Goal: Task Accomplishment & Management: Manage account settings

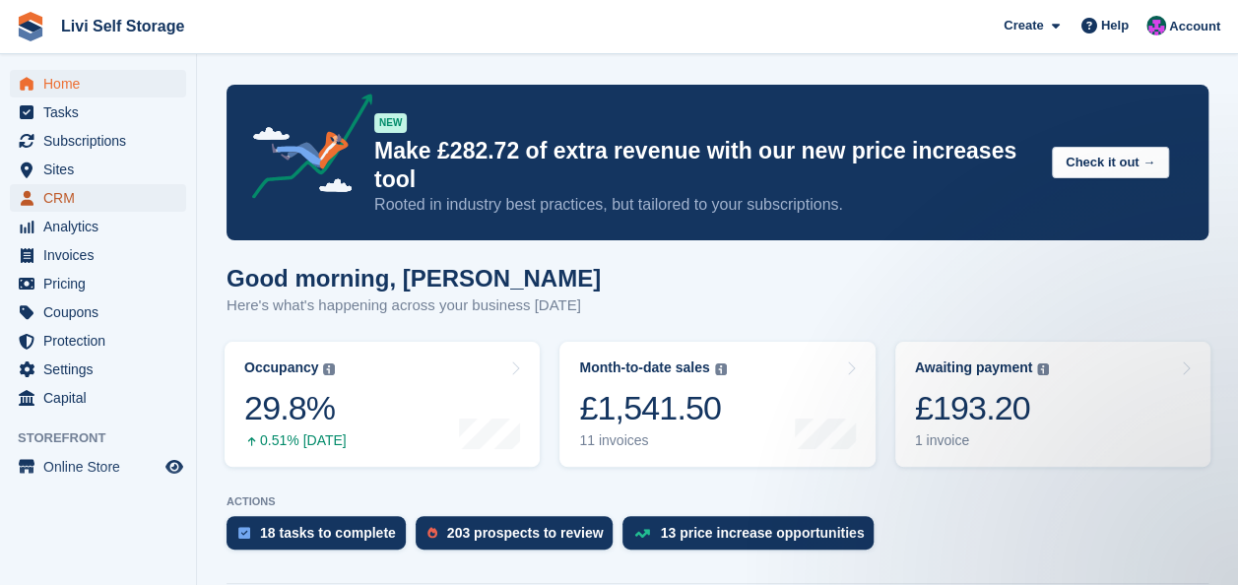
click at [49, 199] on span "CRM" at bounding box center [102, 198] width 118 height 28
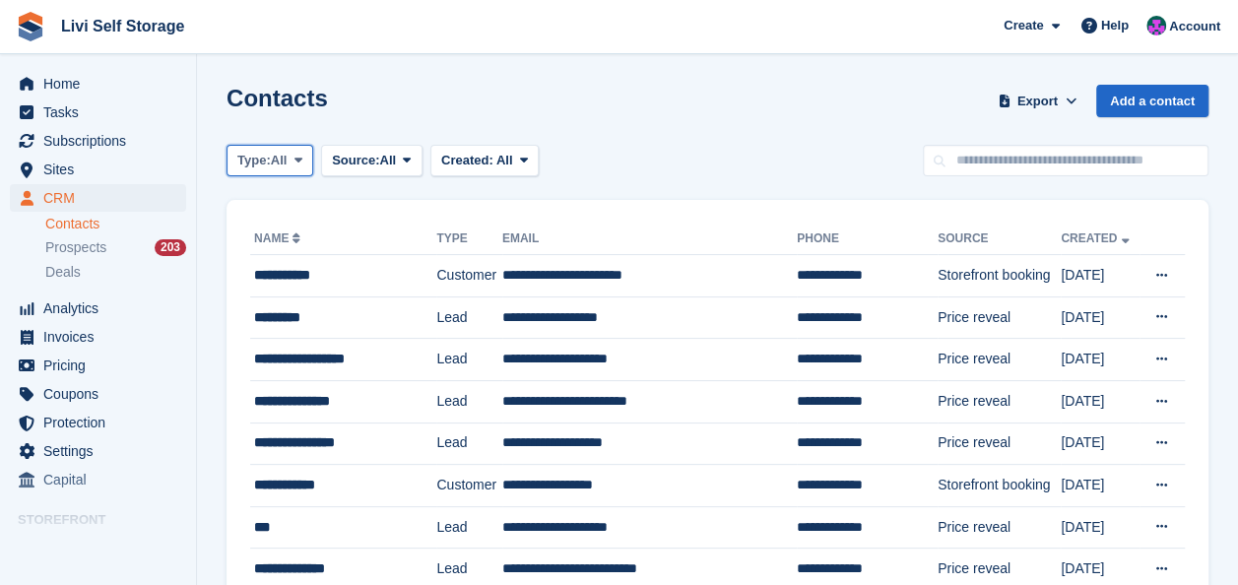
click at [302, 161] on icon at bounding box center [298, 160] width 8 height 13
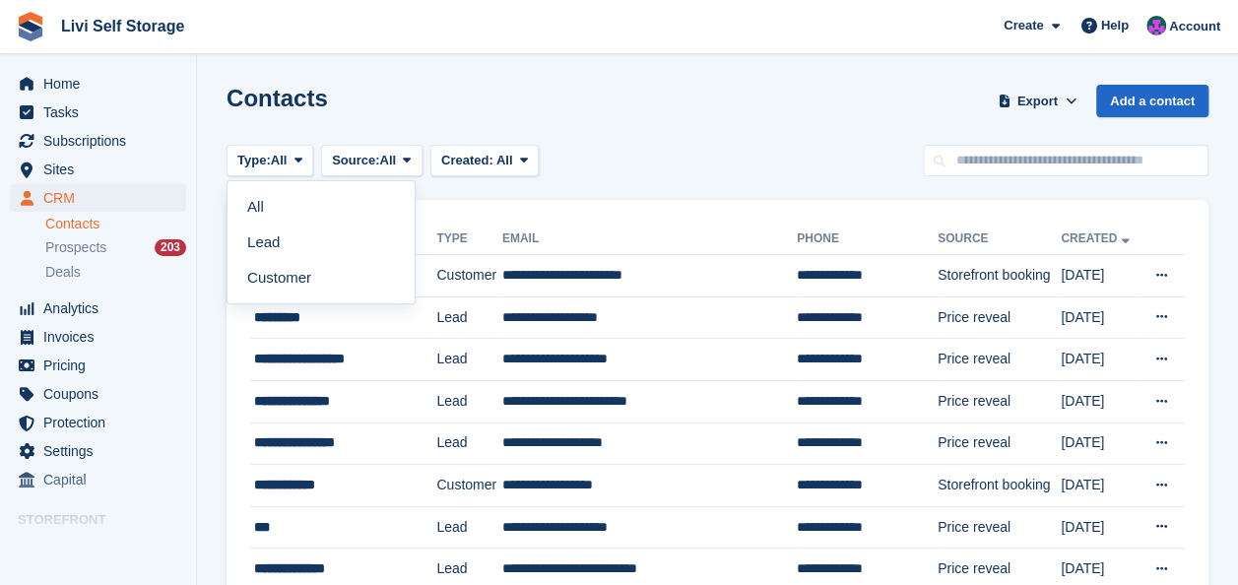
click at [645, 87] on div "Contacts Export Export Contacts Export a CSV of all Contacts which match the cu…" at bounding box center [718, 113] width 982 height 56
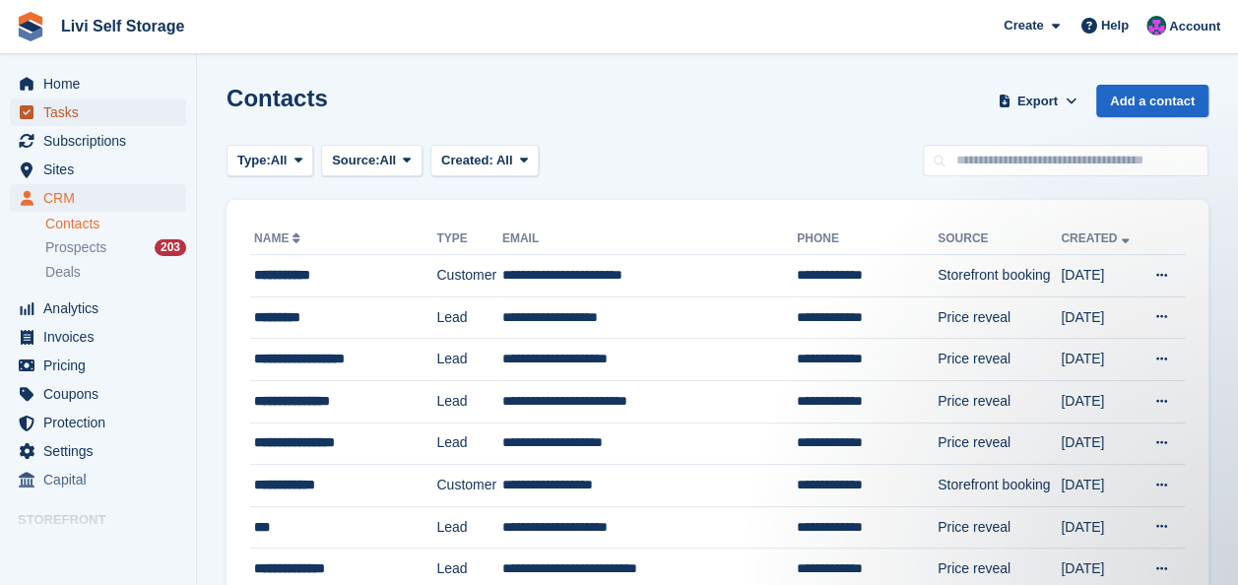
click at [45, 119] on span "Tasks" at bounding box center [102, 112] width 118 height 28
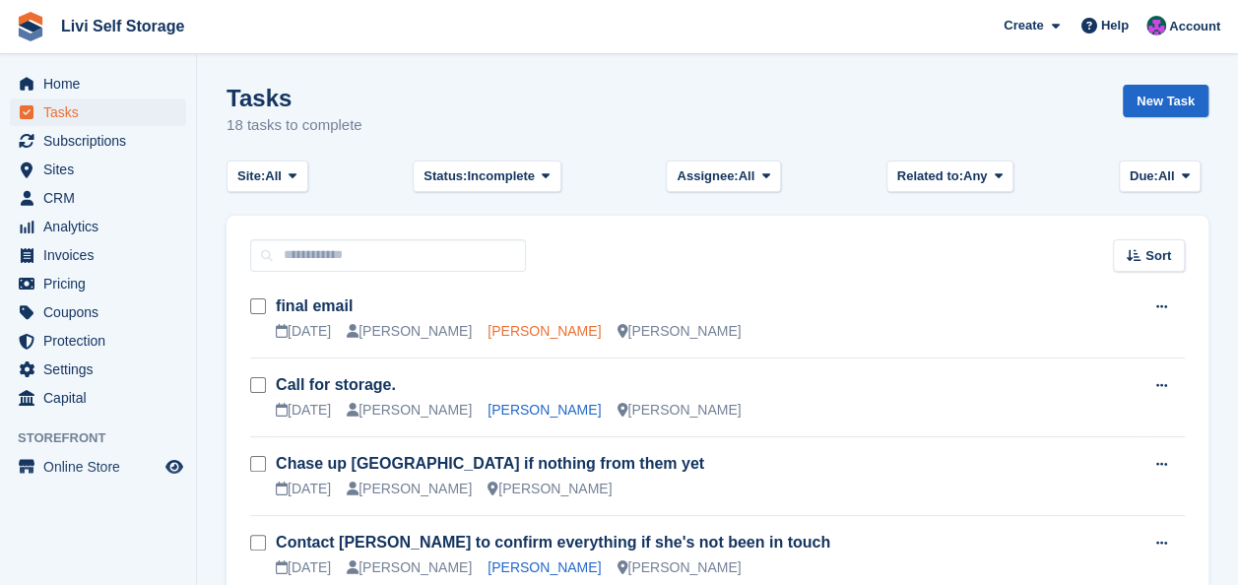
click at [546, 329] on link "Margaret Green" at bounding box center [544, 331] width 113 height 16
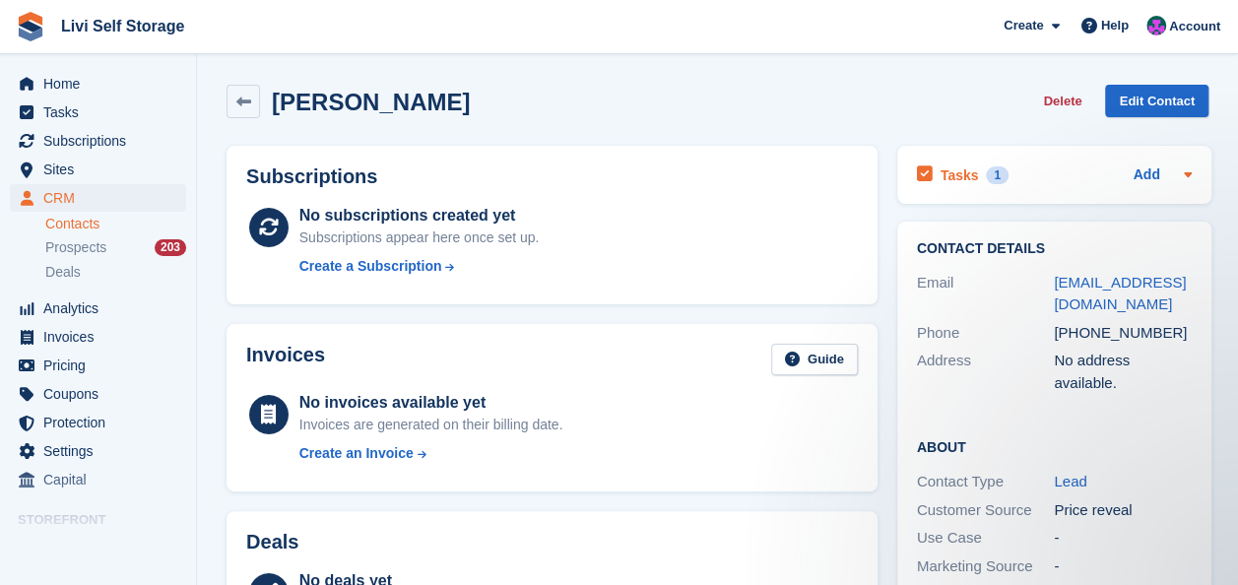
click at [947, 176] on h2 "Tasks" at bounding box center [960, 175] width 38 height 18
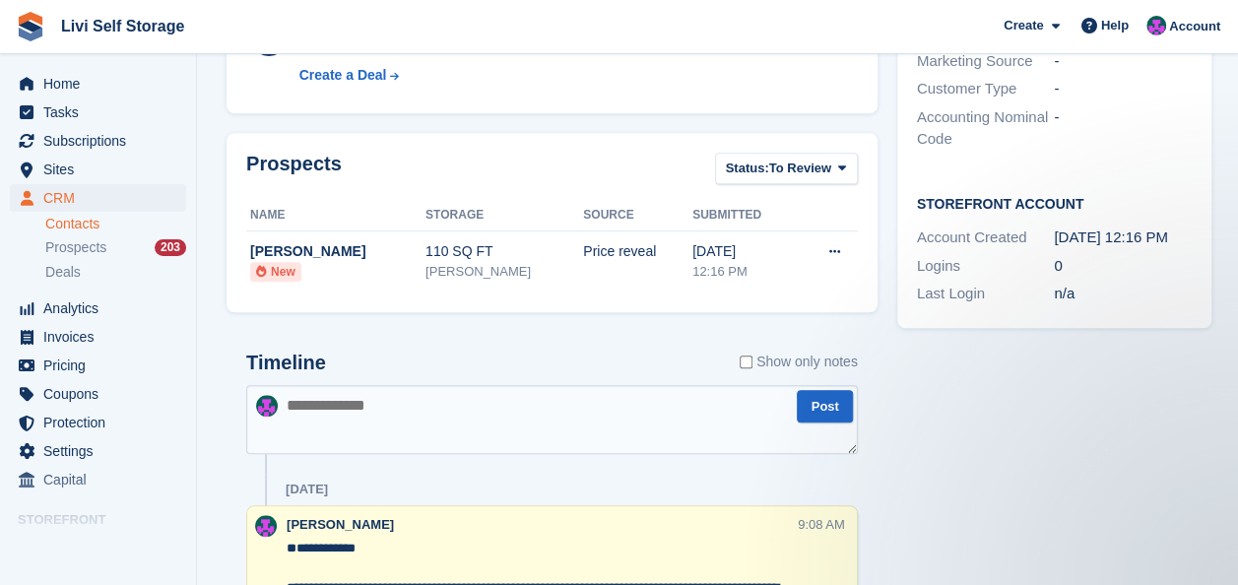
scroll to position [591, 0]
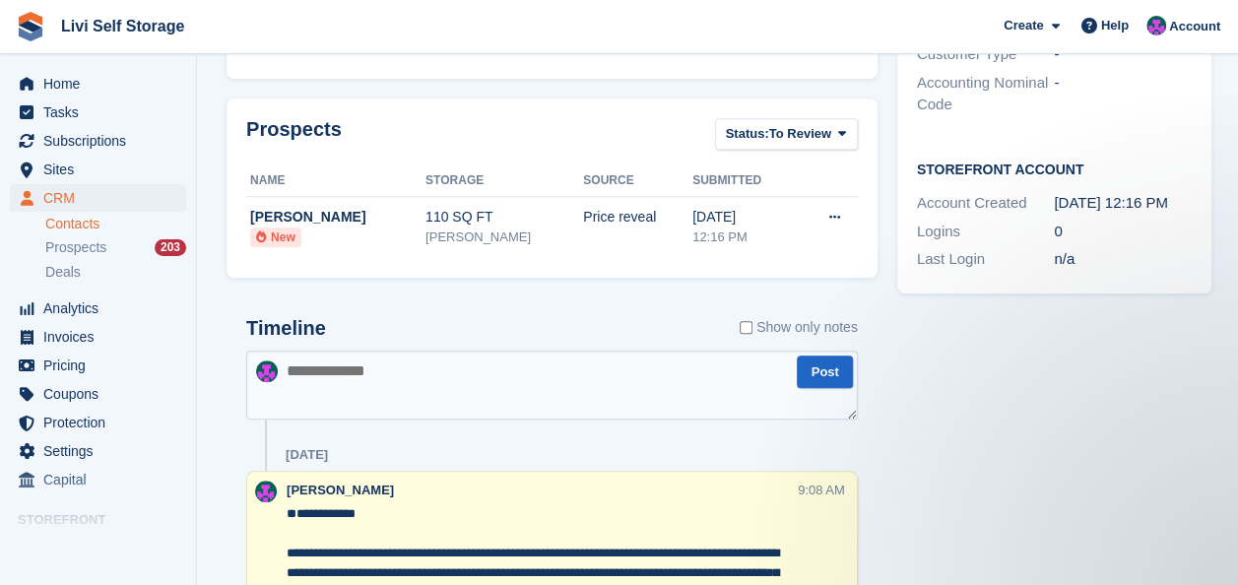
click at [309, 380] on textarea at bounding box center [552, 385] width 612 height 69
paste textarea "**********"
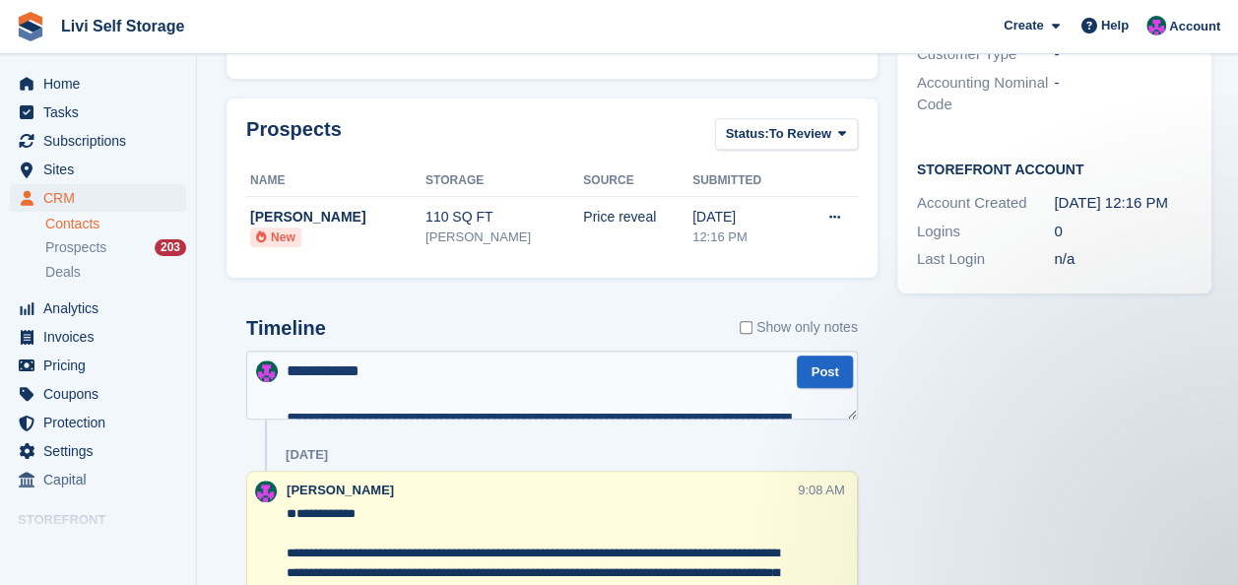
scroll to position [483, 0]
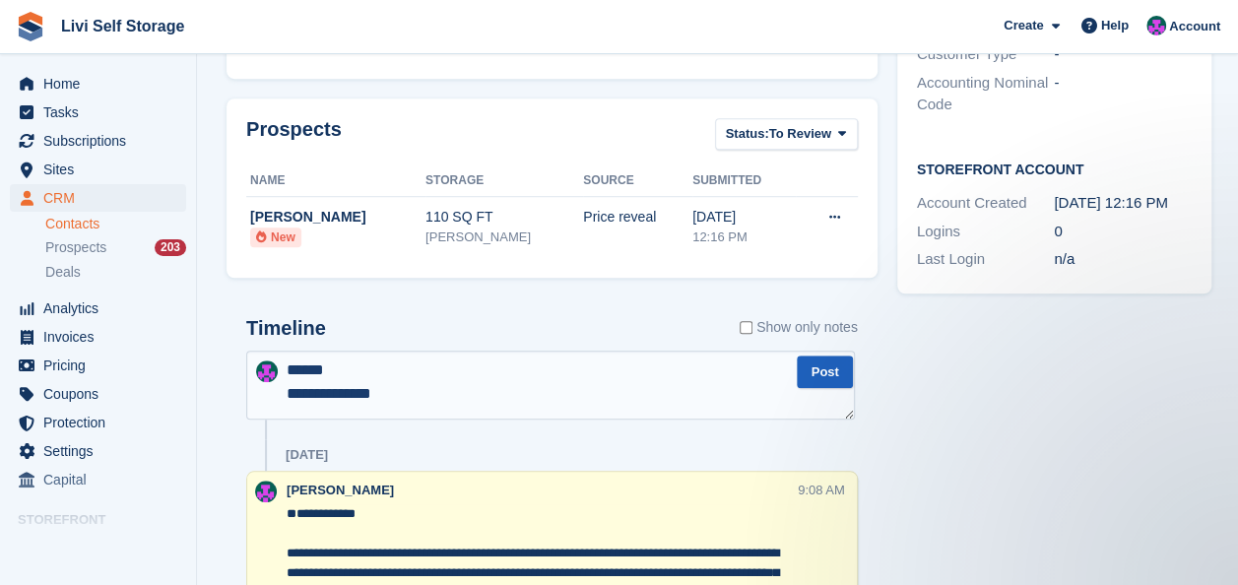
type textarea "**********"
click at [831, 362] on button "Post" at bounding box center [824, 372] width 55 height 33
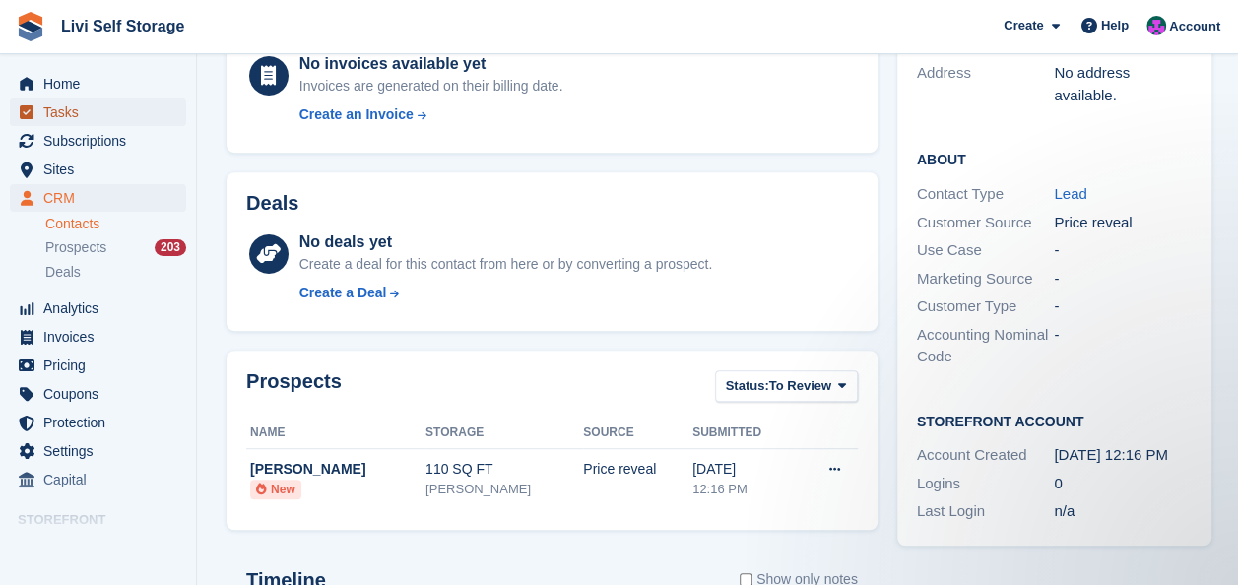
scroll to position [98, 0]
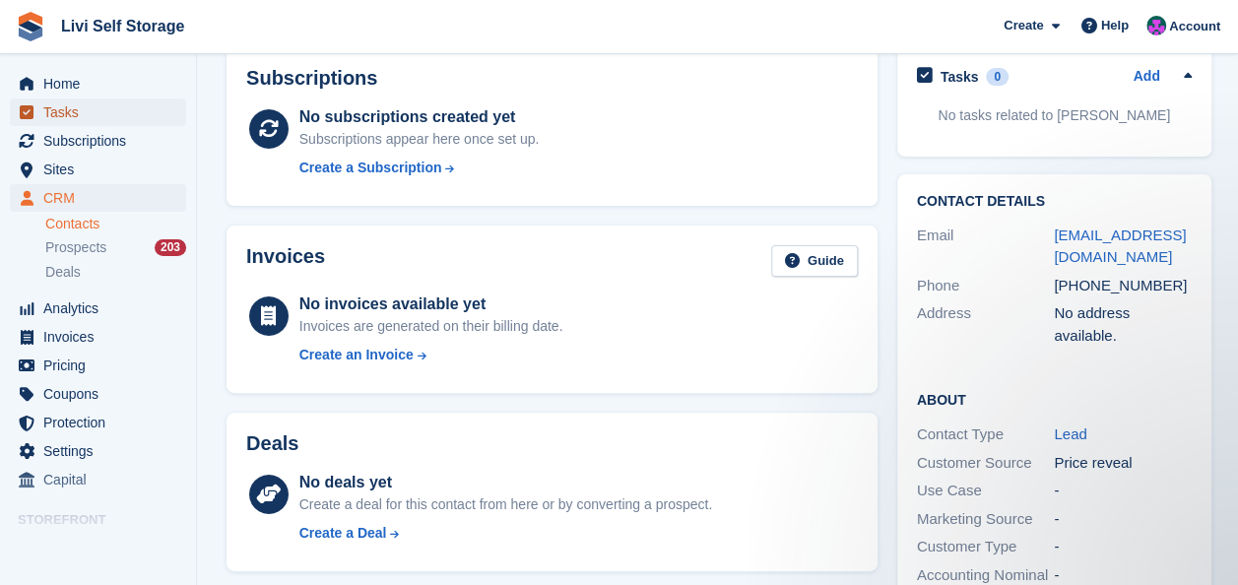
click at [59, 107] on span "Tasks" at bounding box center [102, 112] width 118 height 28
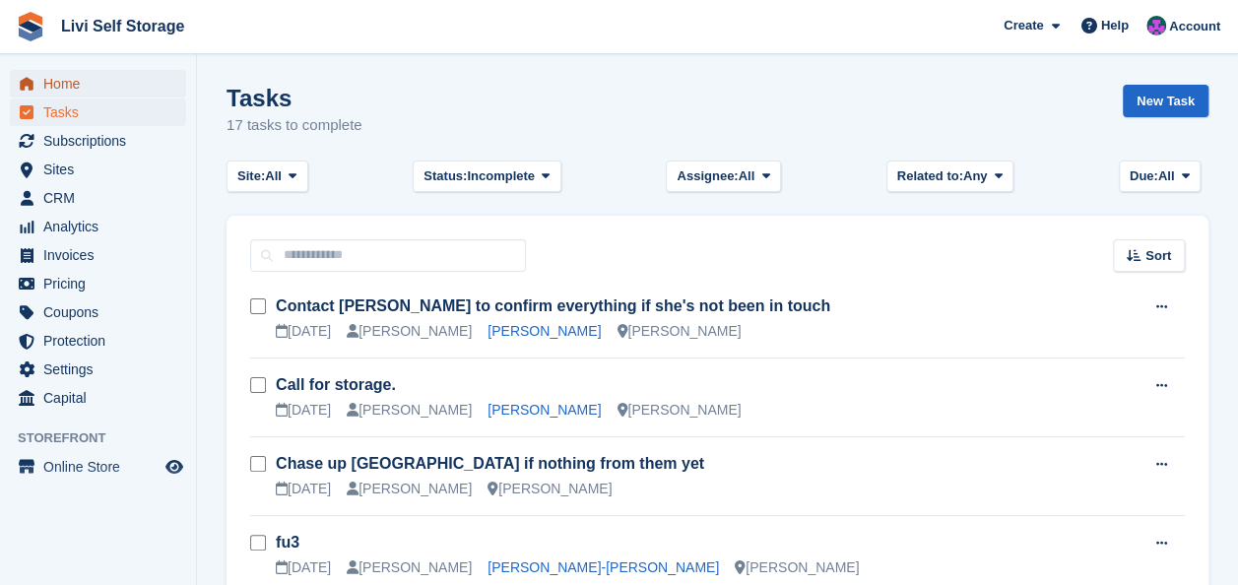
click at [67, 90] on span "Home" at bounding box center [102, 84] width 118 height 28
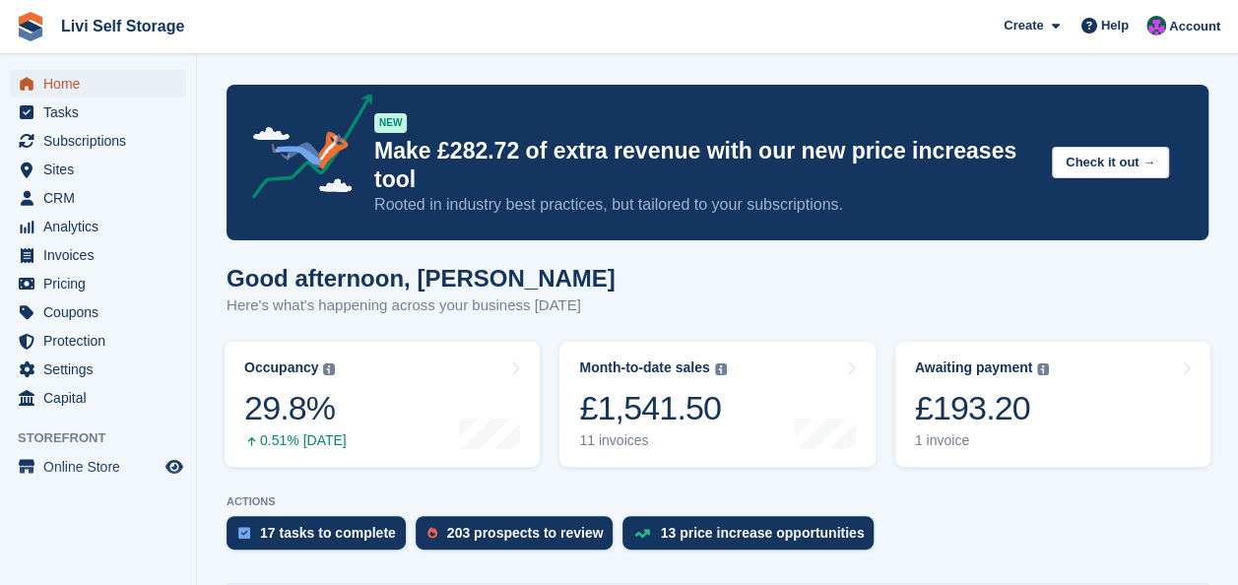
click at [56, 79] on span "Home" at bounding box center [102, 84] width 118 height 28
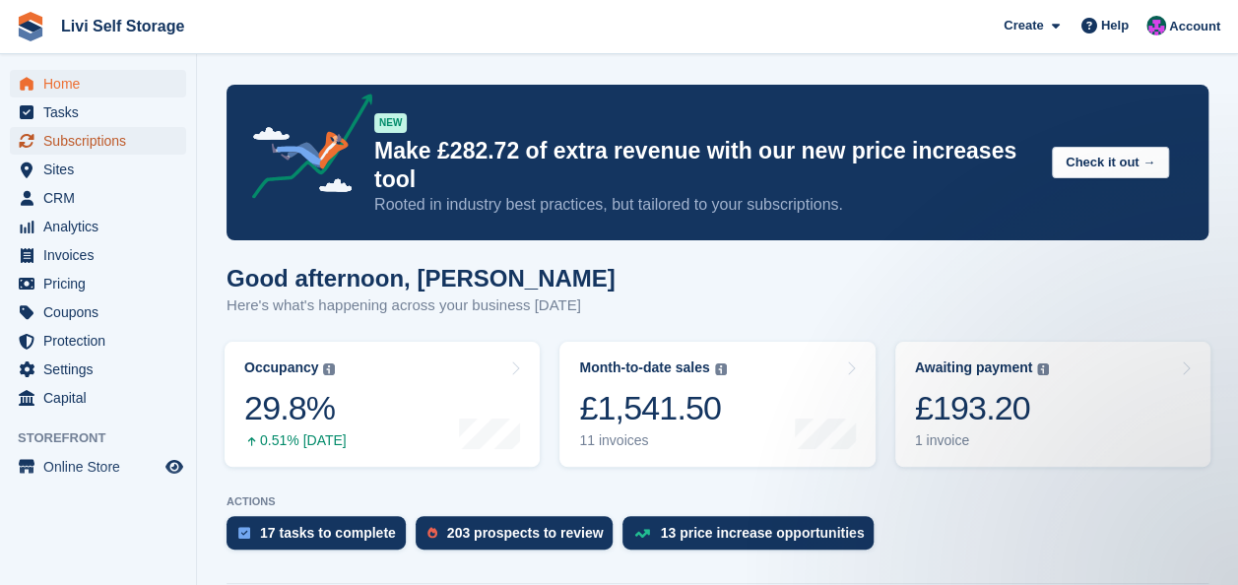
click at [77, 145] on span "Subscriptions" at bounding box center [102, 141] width 118 height 28
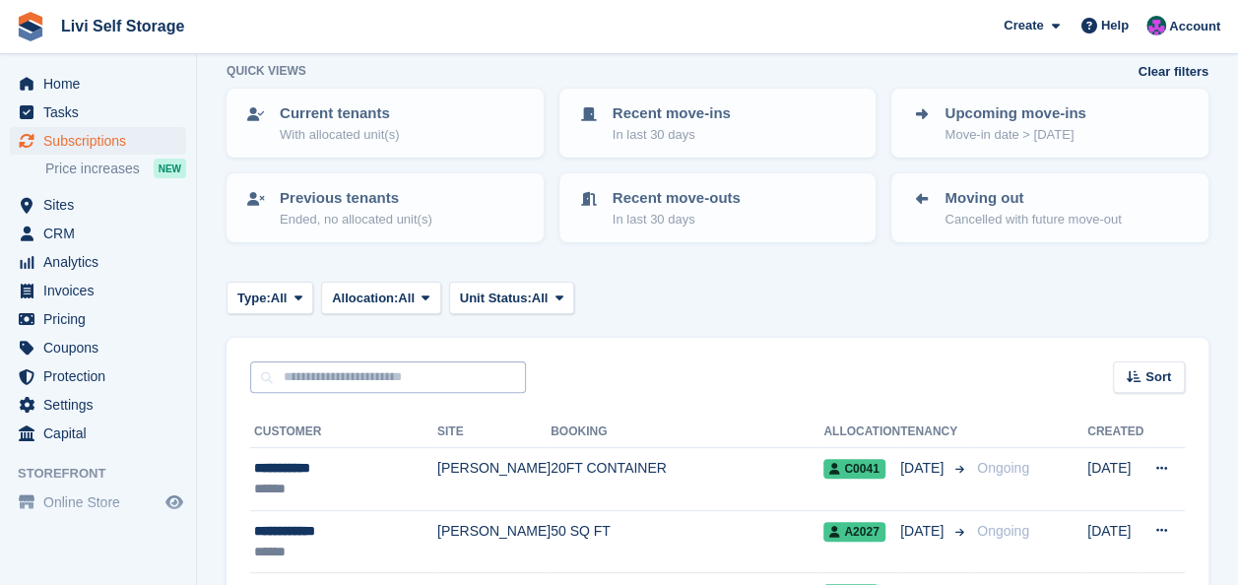
scroll to position [98, 0]
click at [297, 293] on icon at bounding box center [298, 298] width 8 height 13
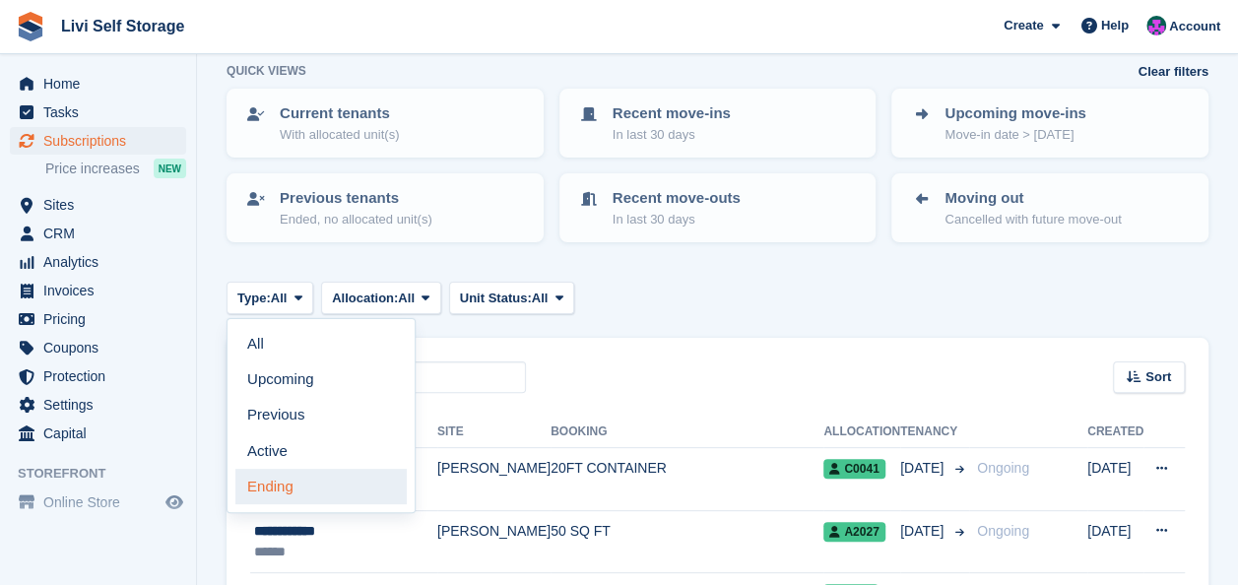
click at [262, 481] on link "Ending" at bounding box center [320, 486] width 171 height 35
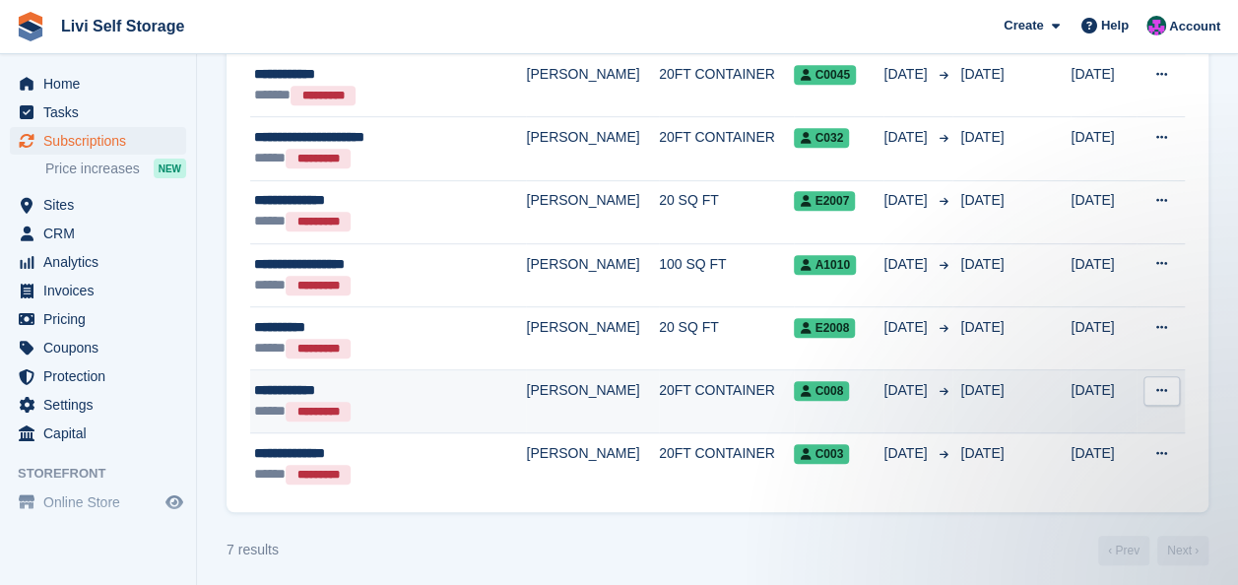
click at [659, 390] on td "20FT CONTAINER" at bounding box center [727, 401] width 136 height 63
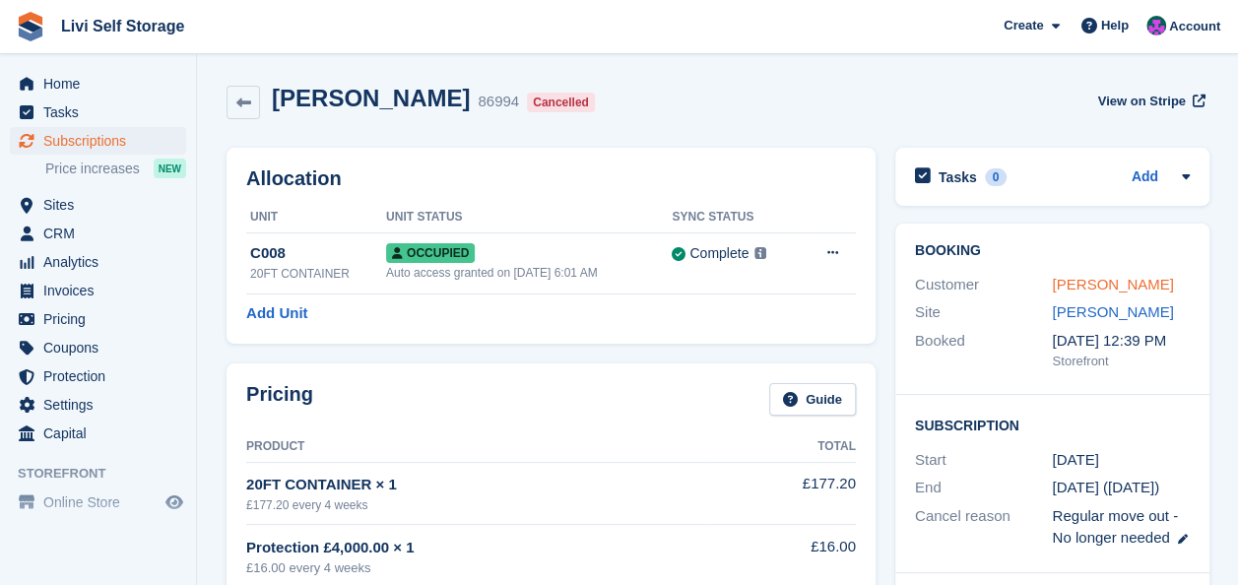
click at [1091, 287] on link "[PERSON_NAME]" at bounding box center [1112, 284] width 121 height 17
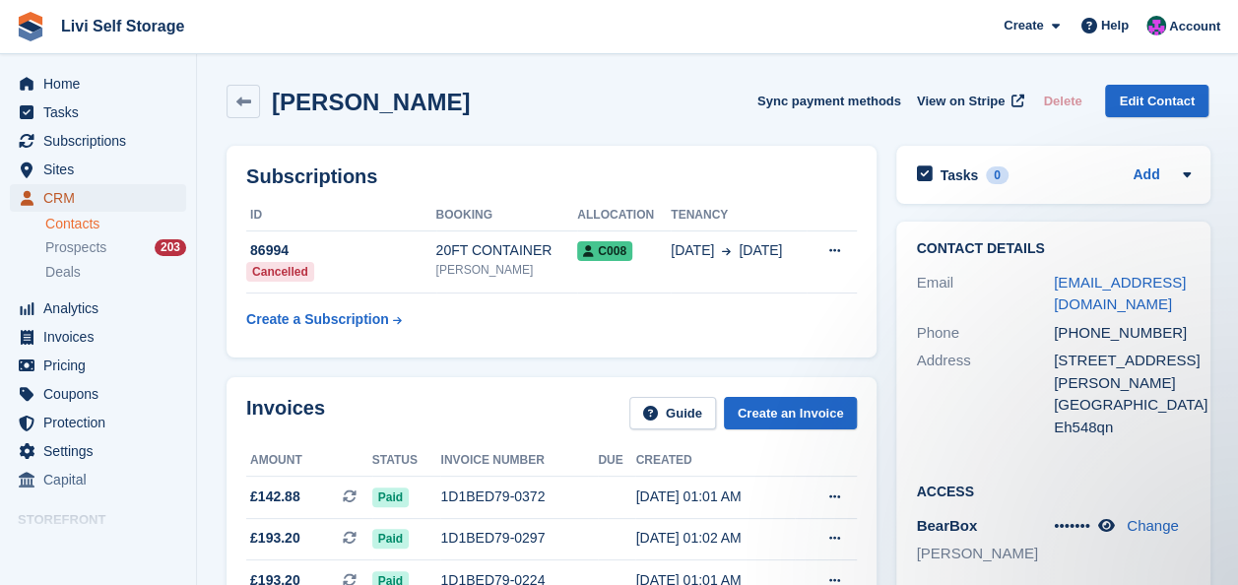
click at [55, 202] on span "CRM" at bounding box center [102, 198] width 118 height 28
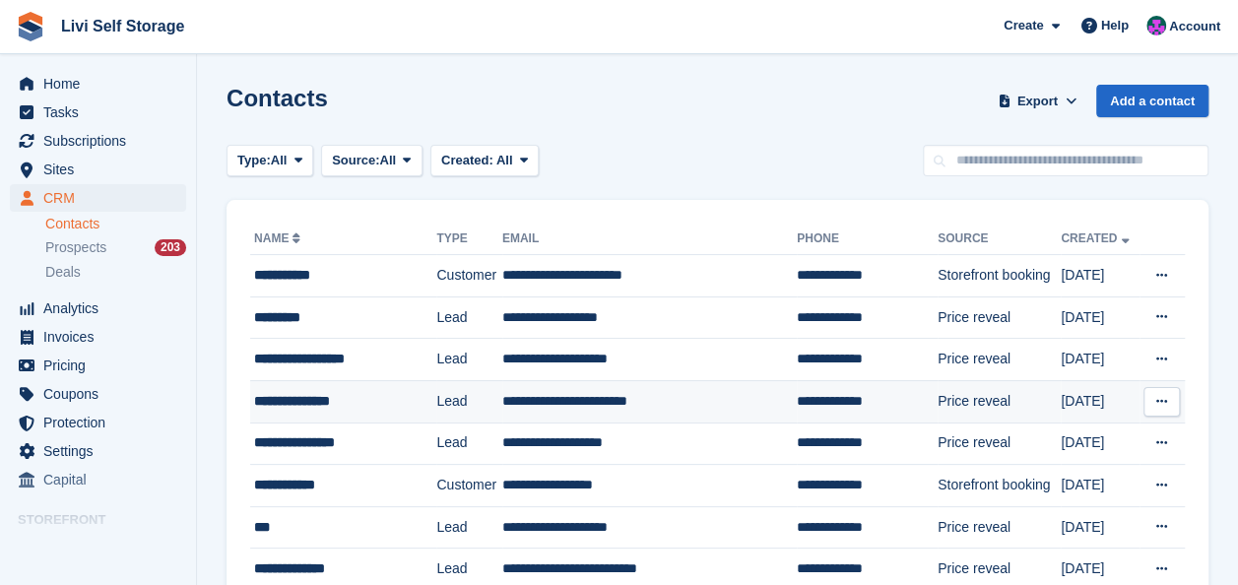
click at [326, 402] on div "**********" at bounding box center [337, 401] width 166 height 21
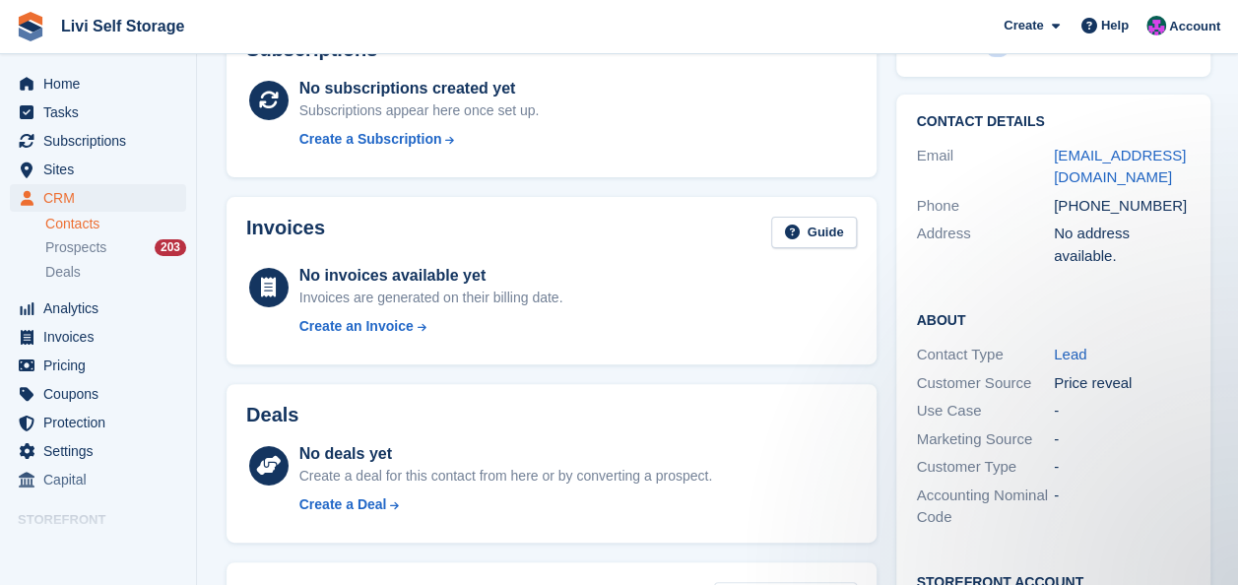
scroll to position [98, 0]
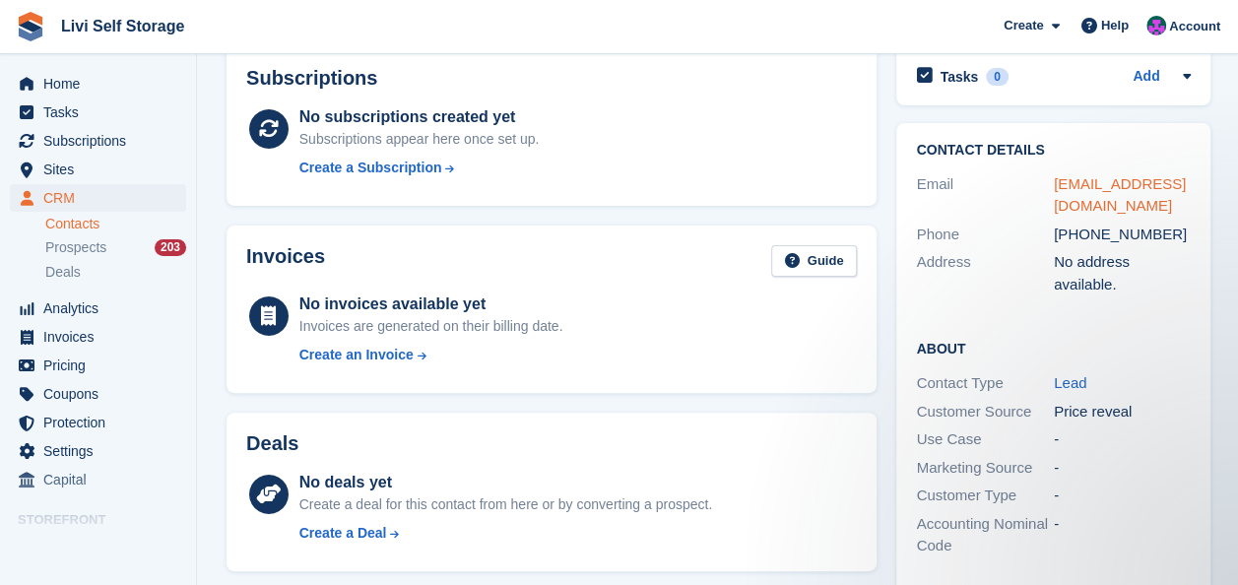
click at [1116, 185] on link "[EMAIL_ADDRESS][DOMAIN_NAME]" at bounding box center [1120, 194] width 132 height 39
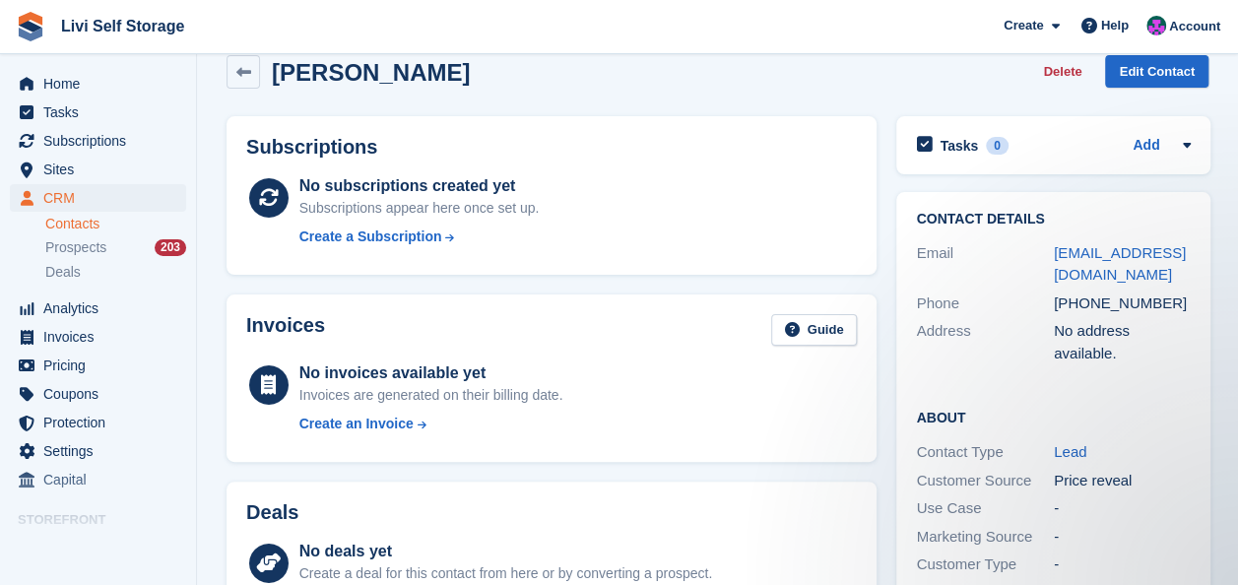
scroll to position [0, 0]
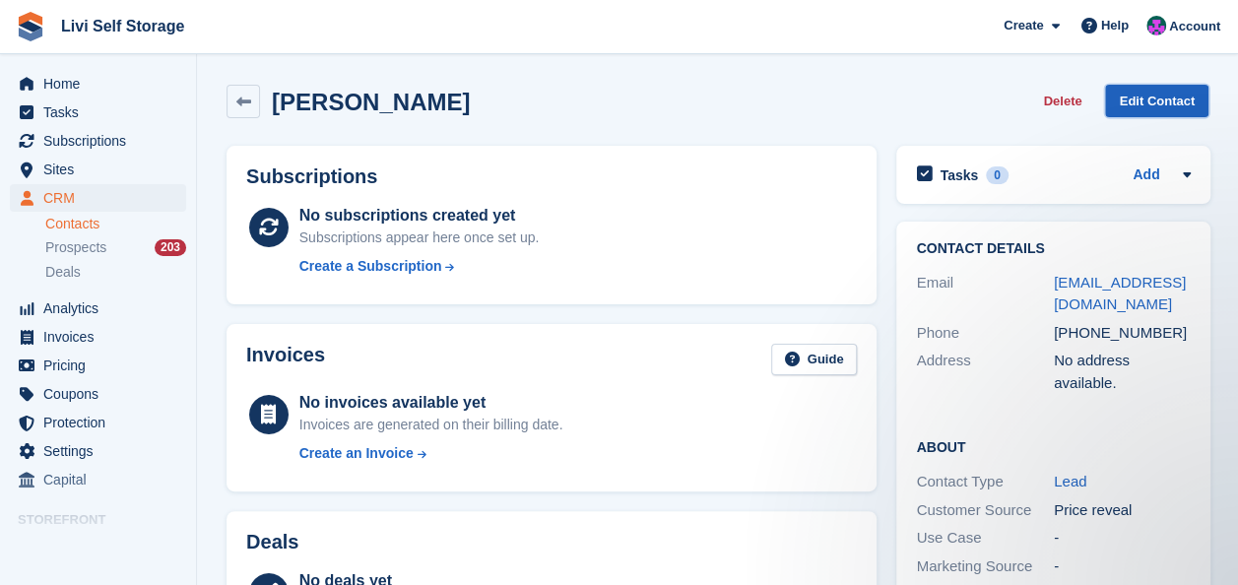
click at [1139, 98] on link "Edit Contact" at bounding box center [1156, 101] width 103 height 33
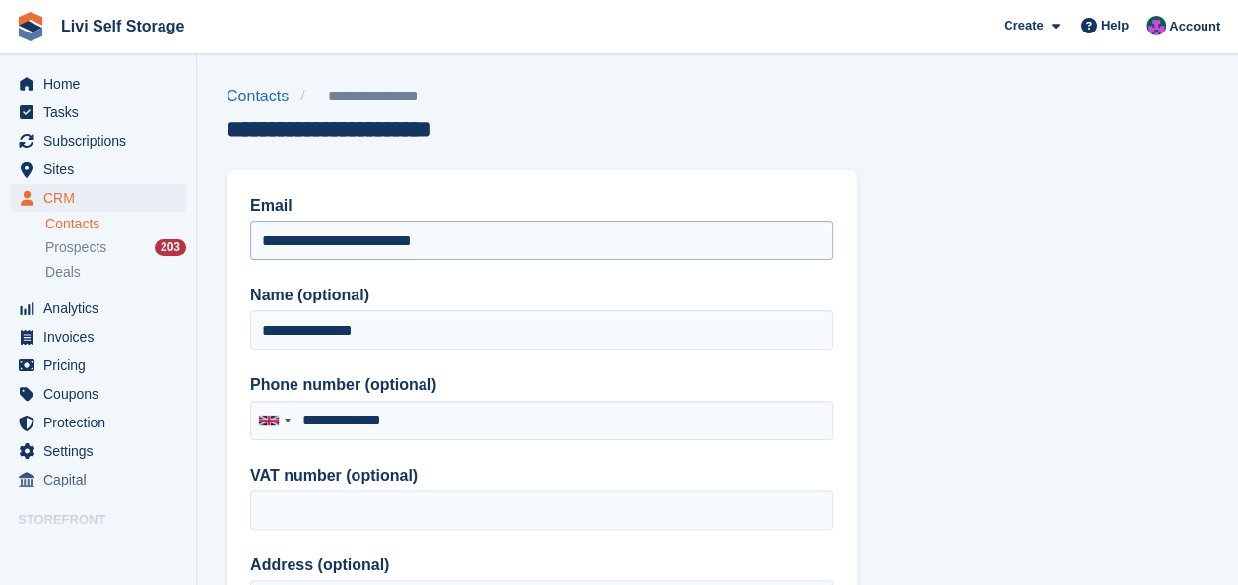
type input "**********"
